Goal: Transaction & Acquisition: Purchase product/service

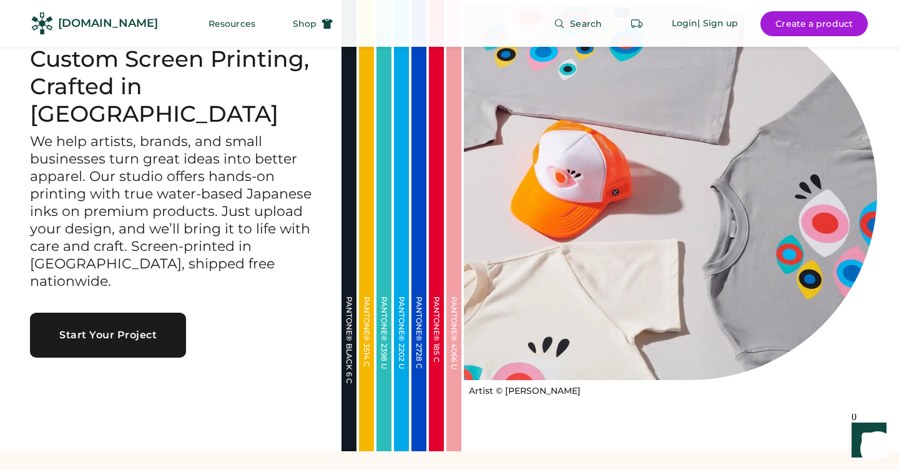
scroll to position [52, 0]
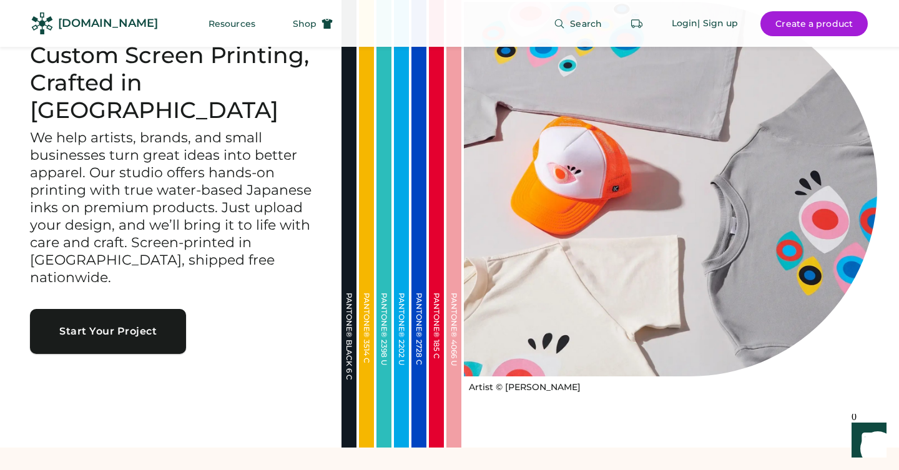
click at [170, 309] on button "Start Your Project" at bounding box center [108, 331] width 156 height 45
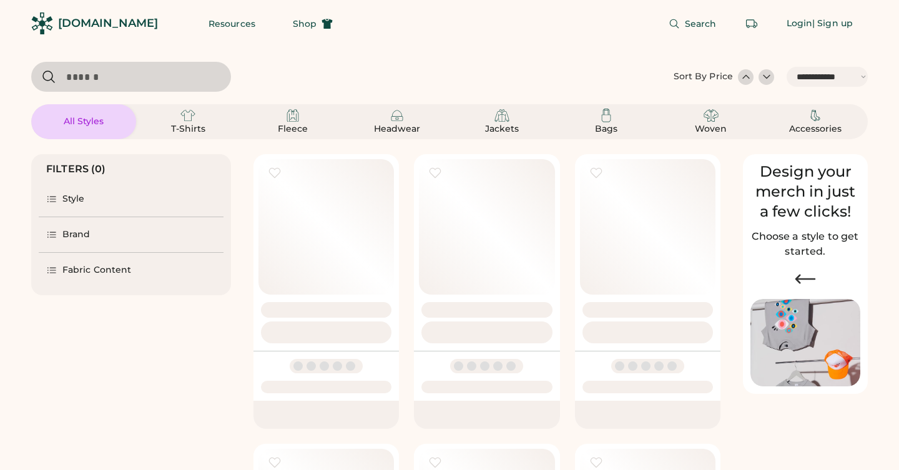
select select "*****"
select select "*"
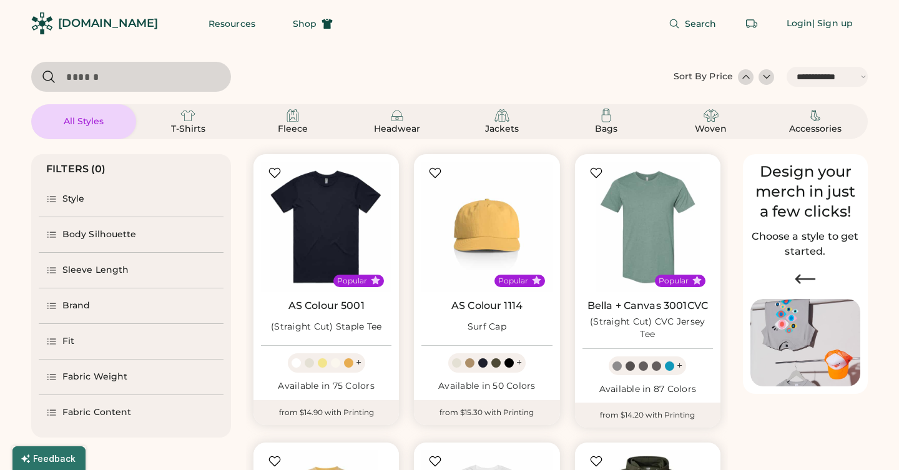
scroll to position [30, 0]
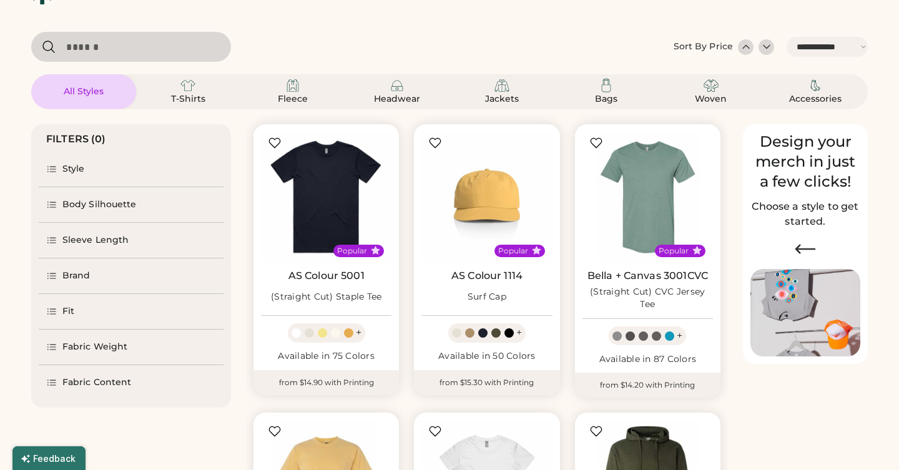
select select "*****"
select select "*"
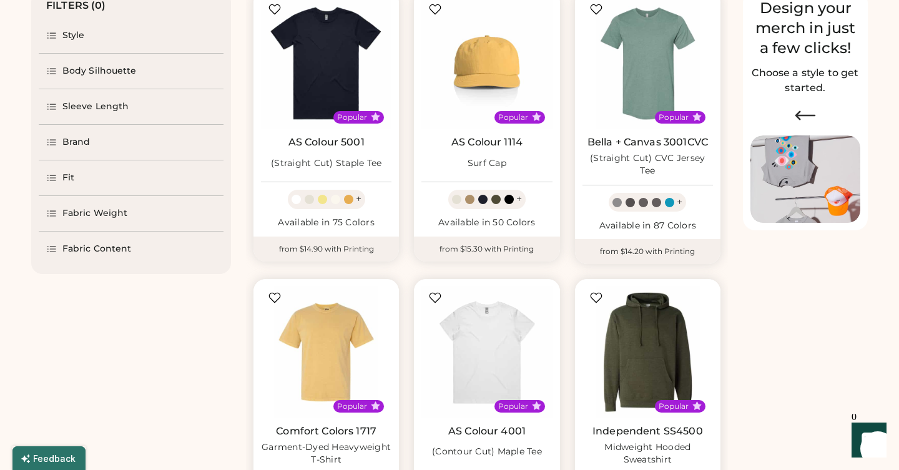
scroll to position [147, 0]
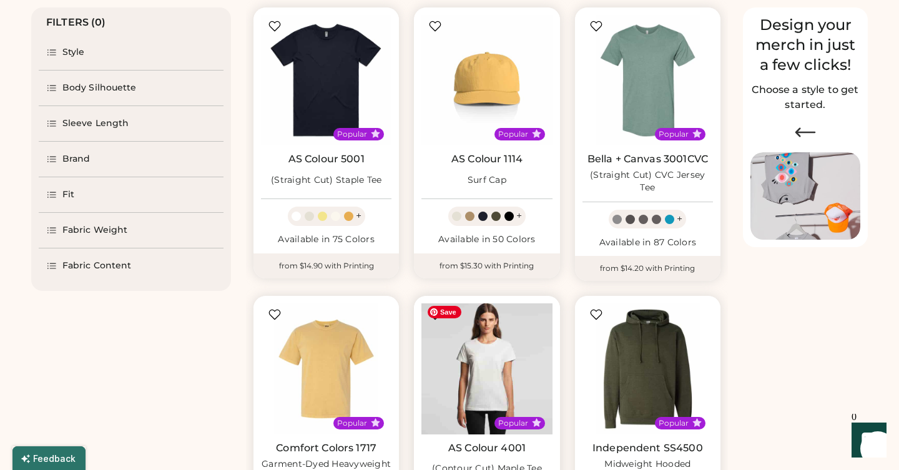
click at [487, 367] on img at bounding box center [486, 368] width 130 height 130
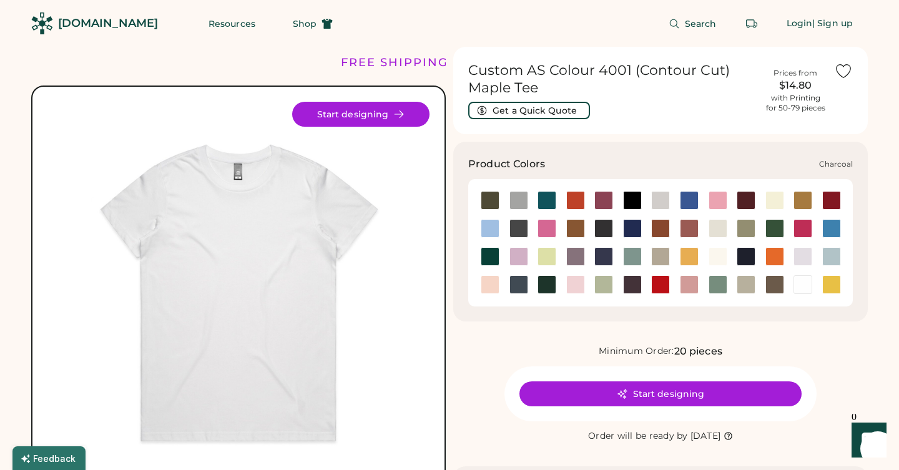
click at [521, 228] on div at bounding box center [518, 228] width 19 height 19
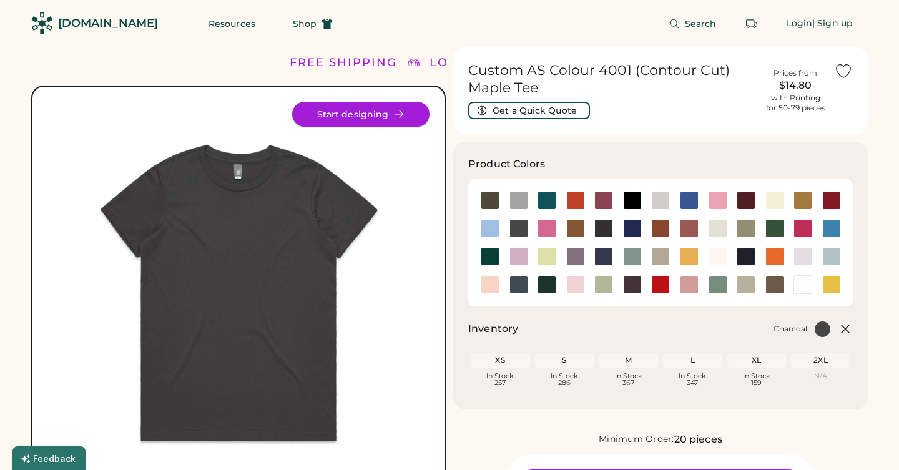
click at [386, 110] on button "Start designing" at bounding box center [360, 114] width 137 height 25
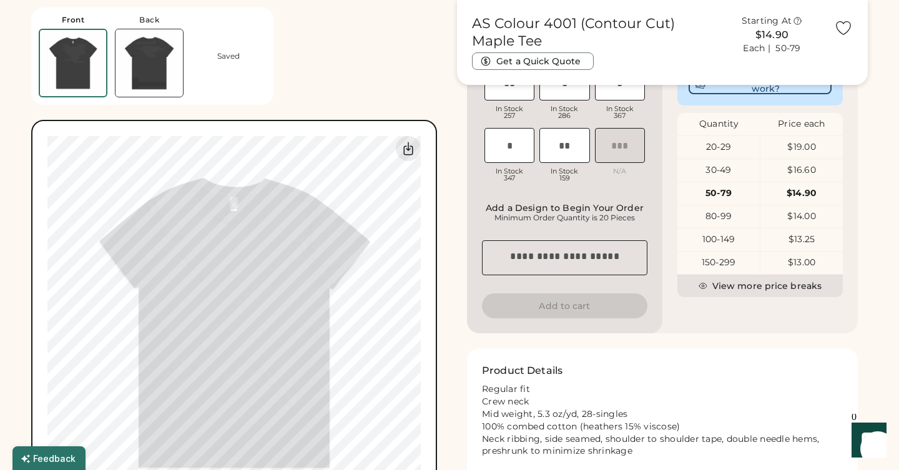
scroll to position [364, 0]
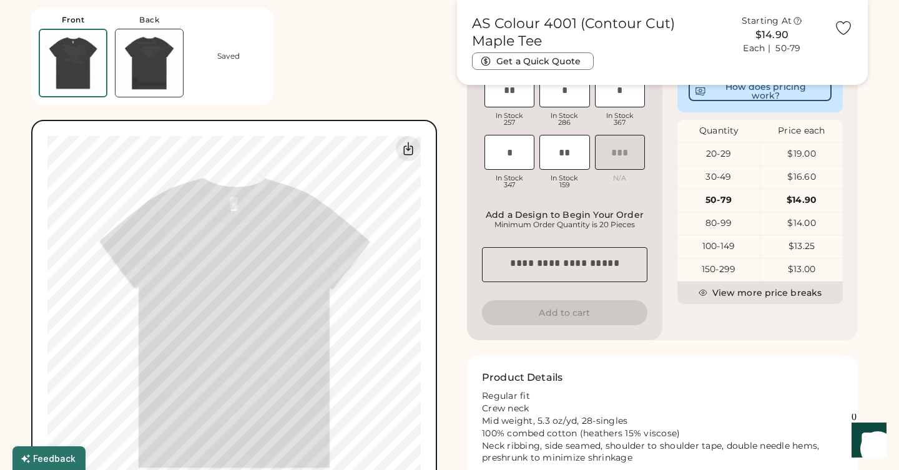
click at [591, 266] on textarea at bounding box center [564, 264] width 165 height 35
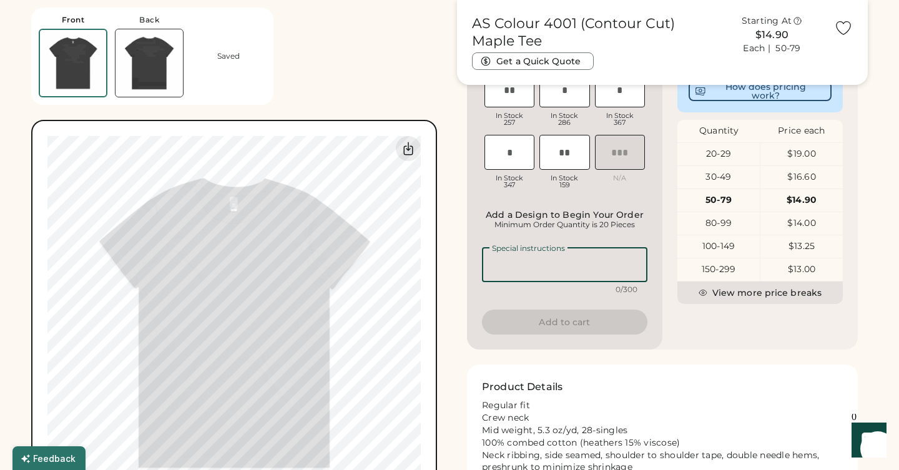
click at [620, 230] on div "Minimum Order Quantity is 20 Pieces" at bounding box center [565, 225] width 158 height 10
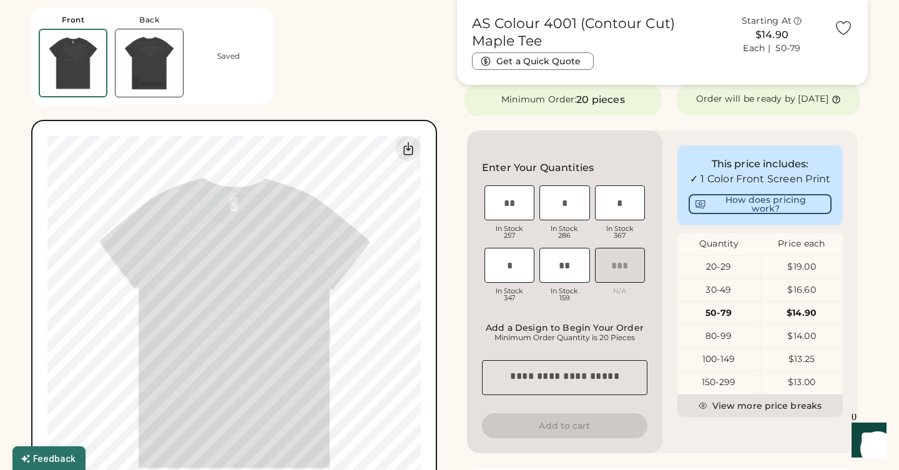
scroll to position [263, 0]
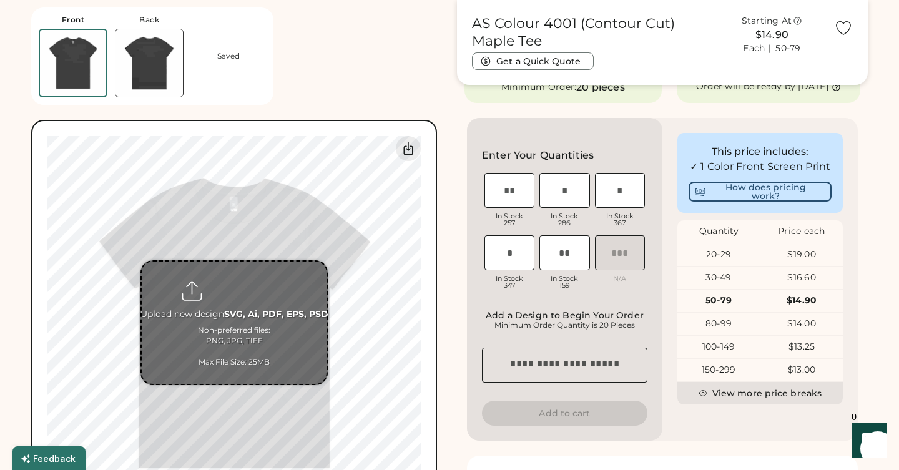
click at [243, 327] on input "file" at bounding box center [234, 323] width 185 height 122
type input "**********"
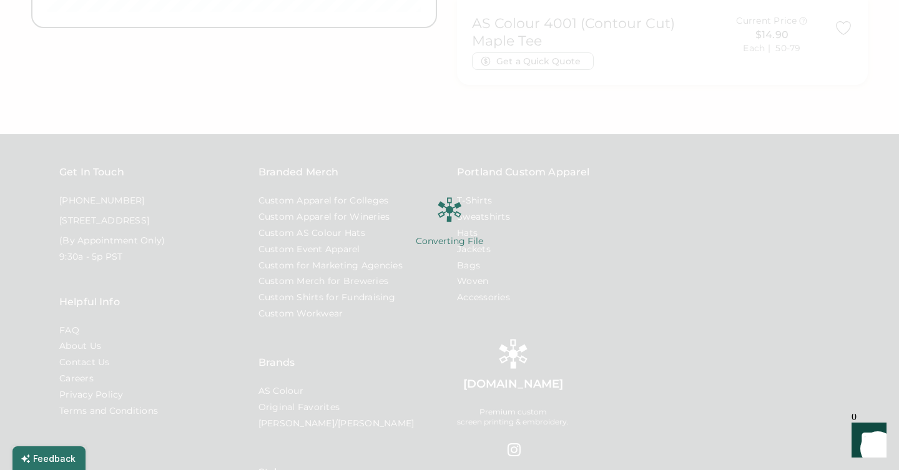
scroll to position [1047, 0]
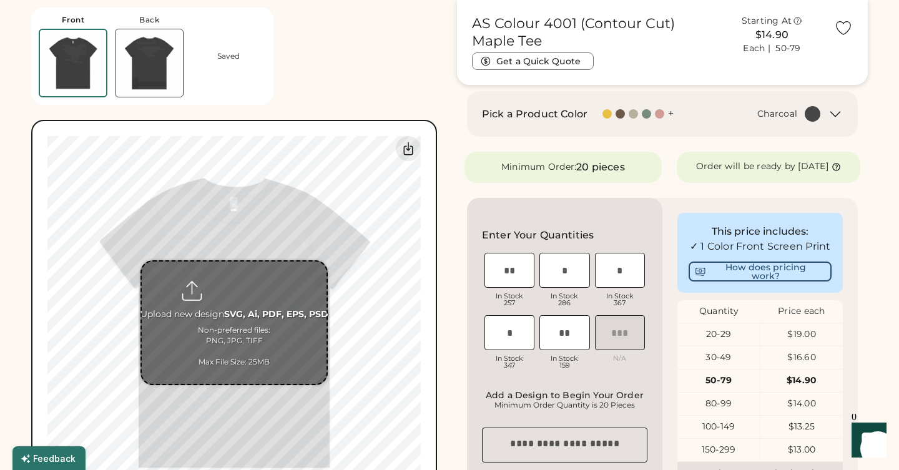
scroll to position [206, 0]
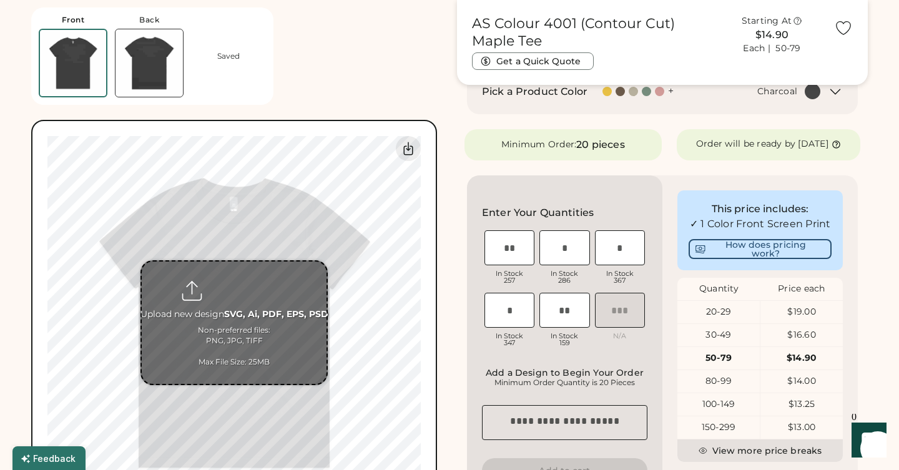
click at [225, 327] on input "file" at bounding box center [234, 323] width 185 height 122
type input "**********"
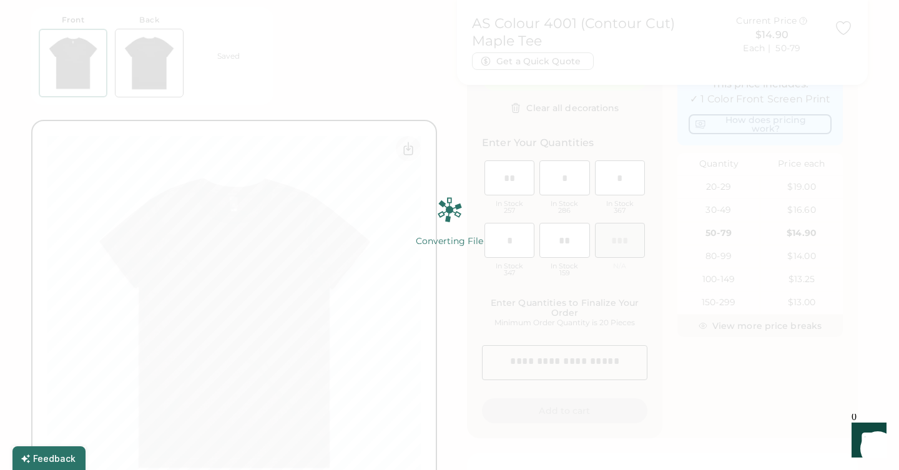
scroll to position [330, 0]
click at [375, 171] on img at bounding box center [449, 235] width 899 height 470
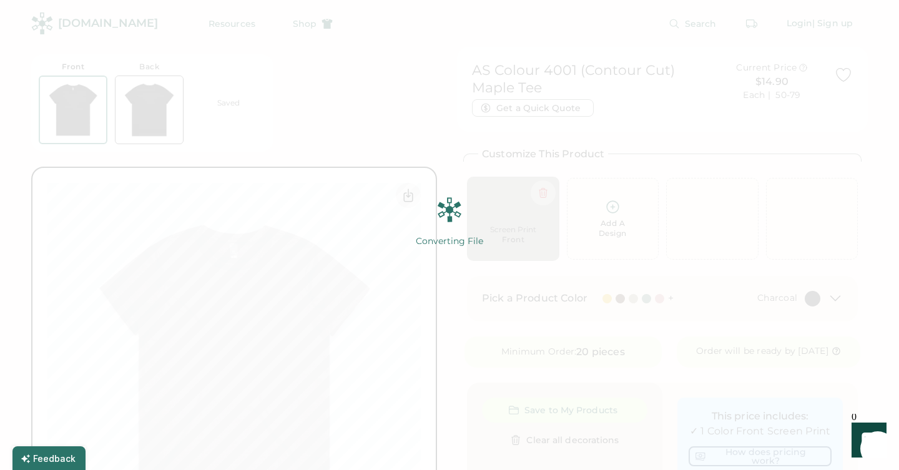
scroll to position [0, 0]
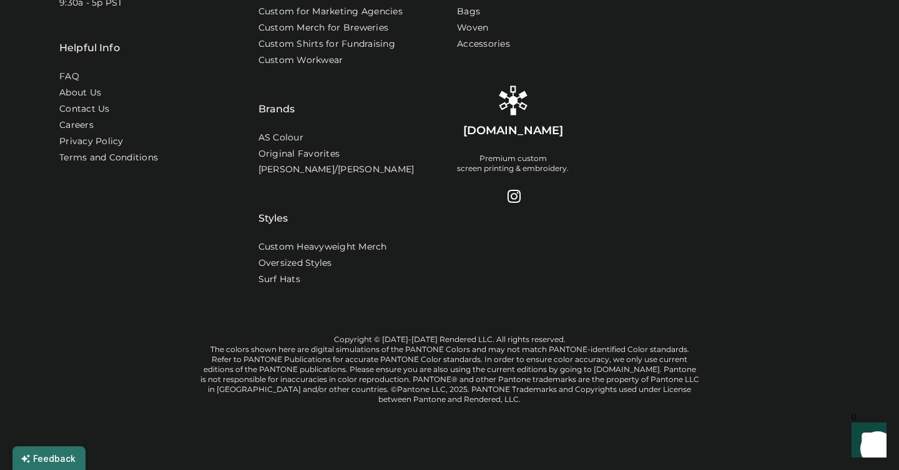
scroll to position [1091, 0]
click at [517, 194] on div at bounding box center [513, 197] width 15 height 15
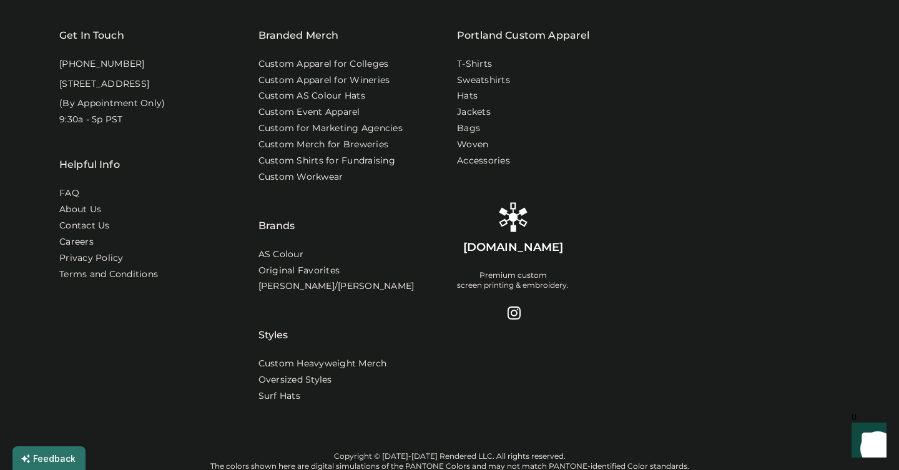
scroll to position [928, 0]
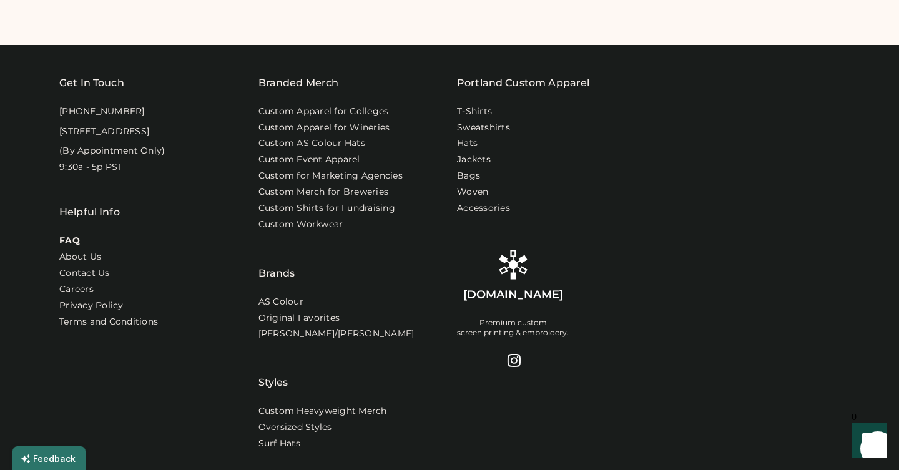
click at [72, 247] on link "FAQ" at bounding box center [69, 241] width 21 height 12
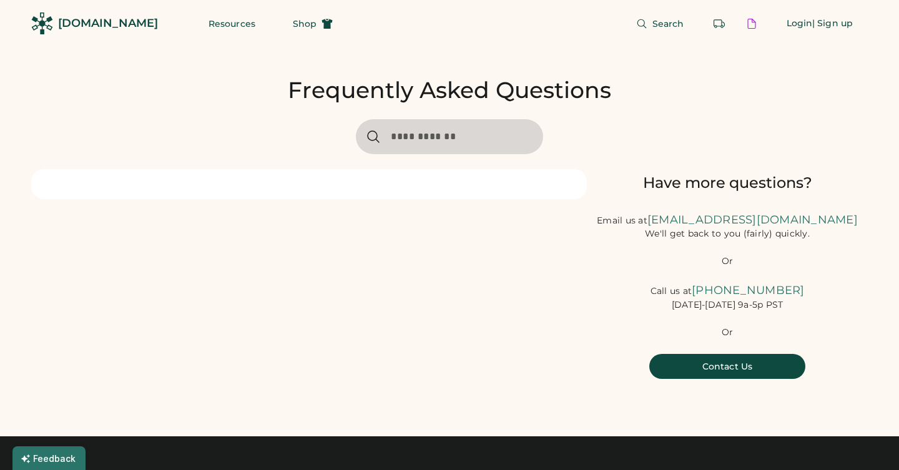
click at [389, 184] on div at bounding box center [309, 184] width 556 height 30
click at [434, 142] on input "input" at bounding box center [449, 136] width 187 height 35
click at [422, 134] on input "input" at bounding box center [449, 136] width 187 height 35
type input "**********"
click at [495, 136] on input "input" at bounding box center [449, 136] width 187 height 35
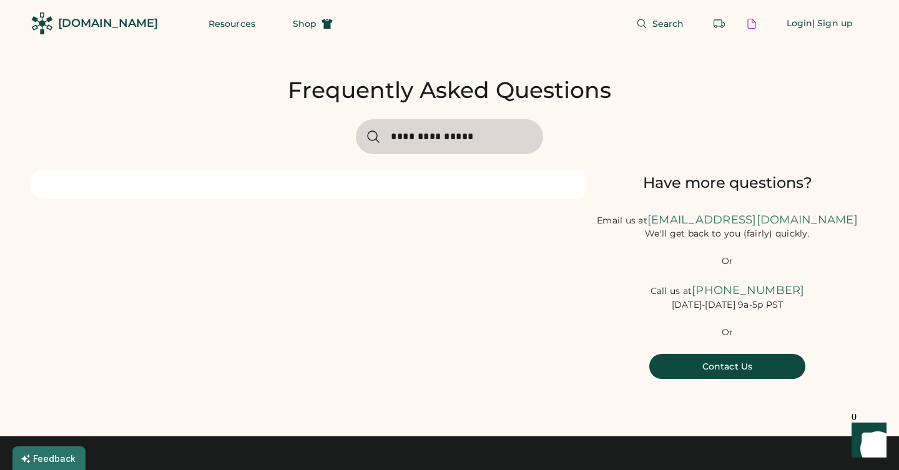
click at [376, 129] on icon at bounding box center [373, 136] width 15 height 15
click at [205, 21] on button "Resources" at bounding box center [232, 23] width 77 height 25
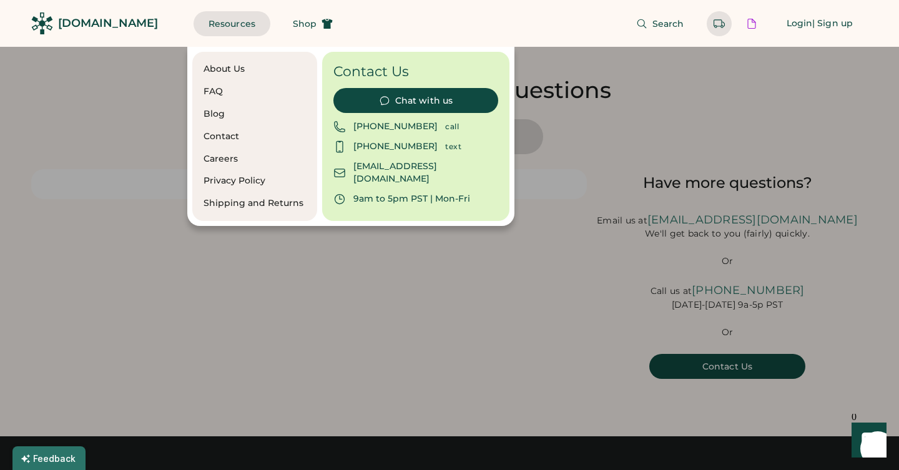
click at [719, 116] on div "About Us FAQ Blog Contact Careers Privacy Policy Shipping and Returns Contact U…" at bounding box center [543, 136] width 712 height 179
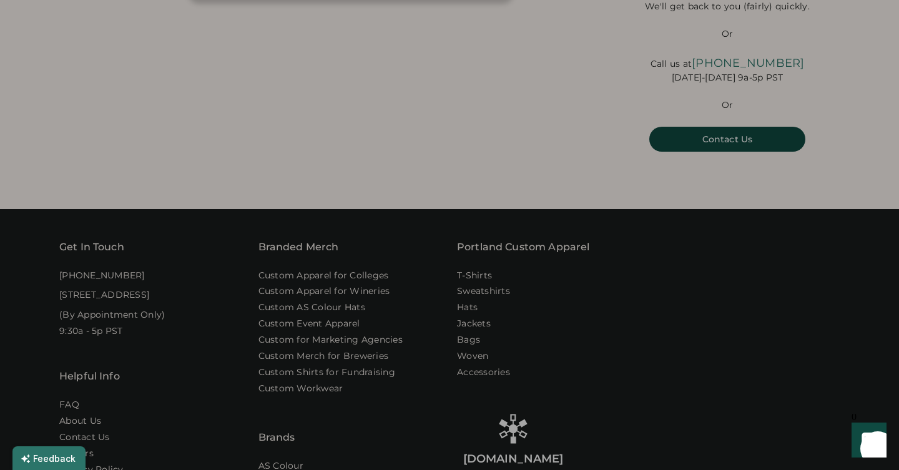
scroll to position [231, 0]
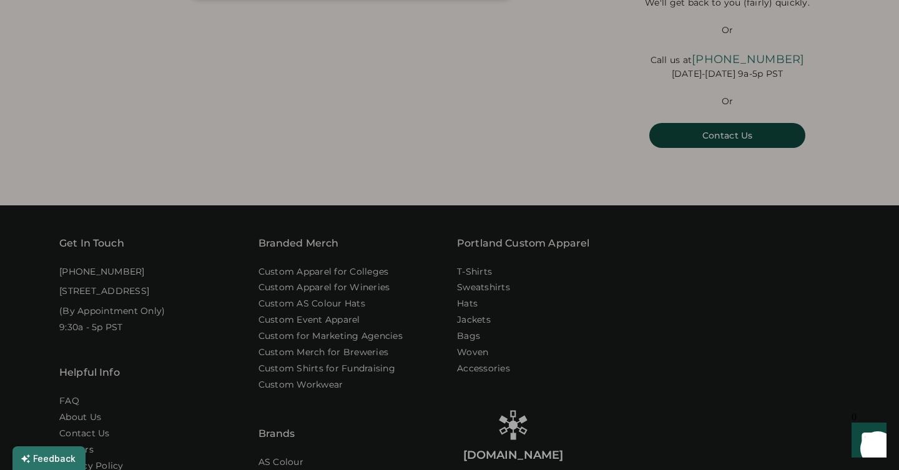
click at [481, 159] on div at bounding box center [449, 235] width 899 height 470
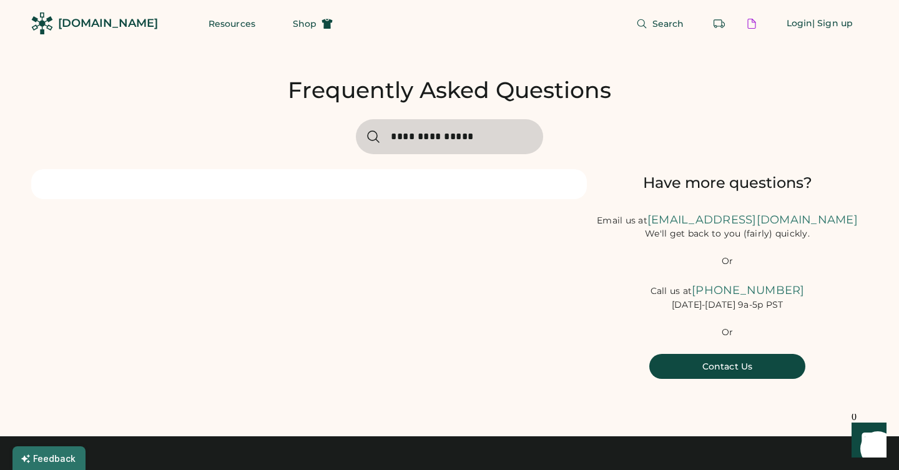
scroll to position [0, 0]
